Goal: Find specific page/section: Find specific page/section

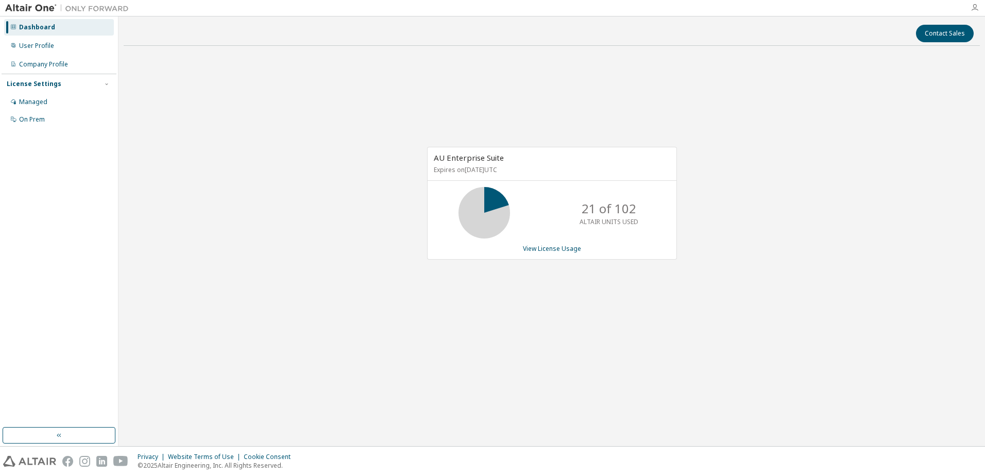
click at [974, 8] on icon "button" at bounding box center [975, 8] width 8 height 8
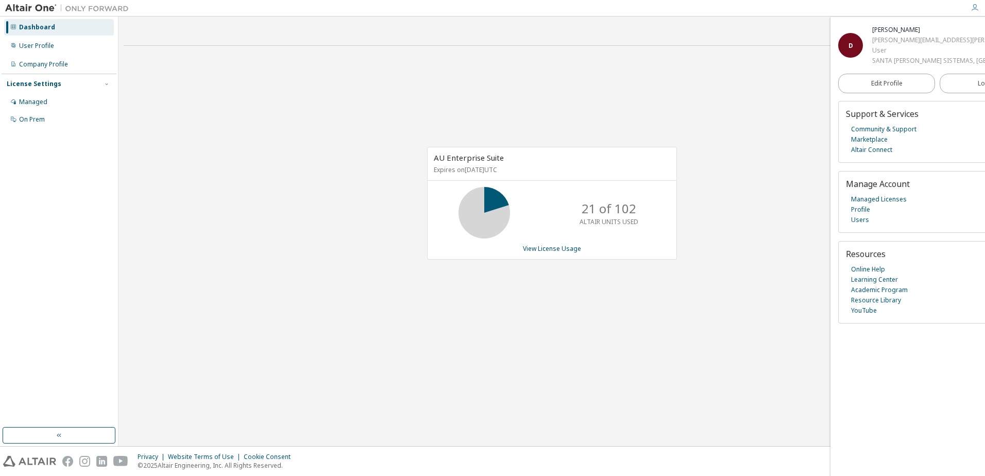
click at [974, 8] on icon "button" at bounding box center [975, 8] width 8 height 8
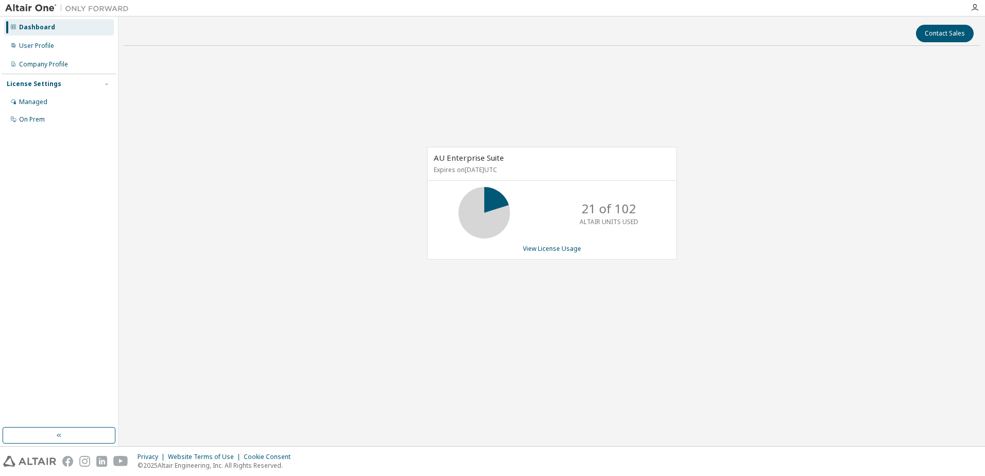
click at [38, 10] on img at bounding box center [69, 8] width 129 height 10
click at [38, 8] on img at bounding box center [69, 8] width 129 height 10
click at [24, 8] on img at bounding box center [69, 8] width 129 height 10
click at [85, 4] on img at bounding box center [69, 8] width 129 height 10
